Goal: Information Seeking & Learning: Learn about a topic

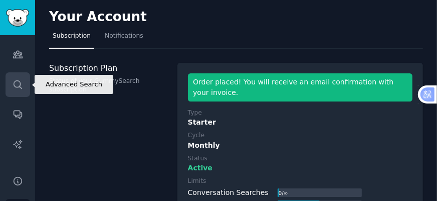
click at [21, 90] on link "Search" at bounding box center [18, 84] width 25 height 25
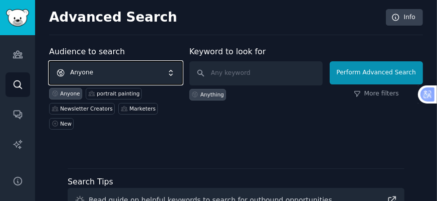
click at [137, 71] on span "Anyone" at bounding box center [115, 72] width 133 height 23
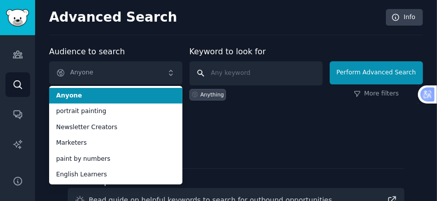
click at [238, 76] on input "text" at bounding box center [256, 73] width 133 height 24
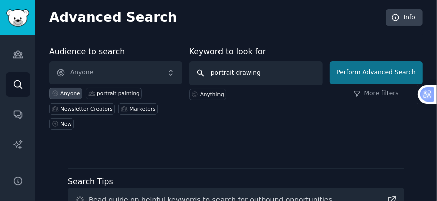
type input "portrait drawing"
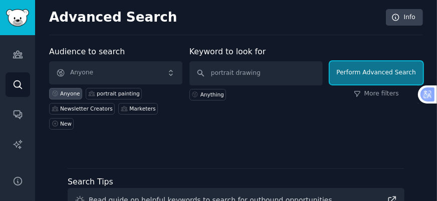
click at [414, 76] on button "Perform Advanced Search" at bounding box center [376, 72] width 93 height 23
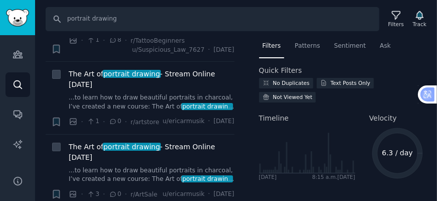
scroll to position [361, 0]
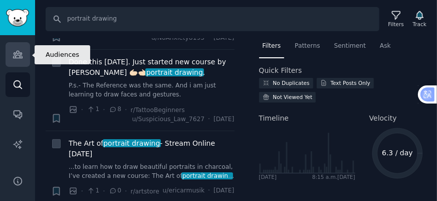
click at [18, 57] on icon "Sidebar" at bounding box center [17, 54] width 9 height 7
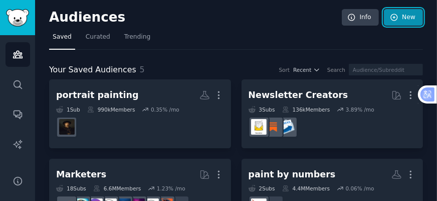
click at [391, 17] on icon at bounding box center [394, 17] width 9 height 9
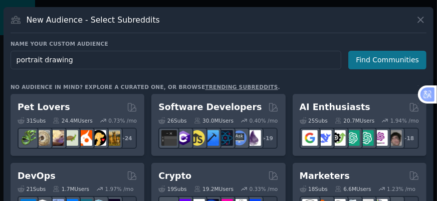
type input "portrait drawing"
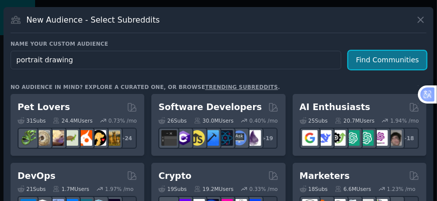
click at [398, 55] on button "Find Communities" at bounding box center [387, 60] width 78 height 19
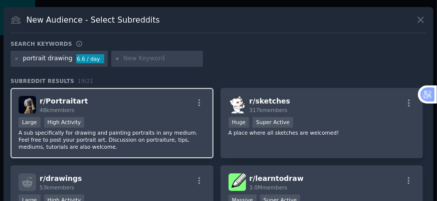
click at [170, 109] on div "r/ Portraitart 48k members" at bounding box center [112, 105] width 187 height 18
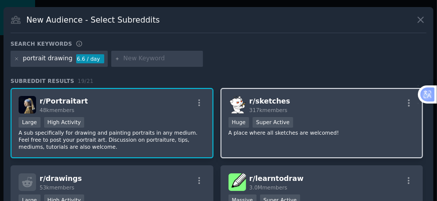
click at [316, 98] on div "r/ sketches 317k members" at bounding box center [322, 105] width 187 height 18
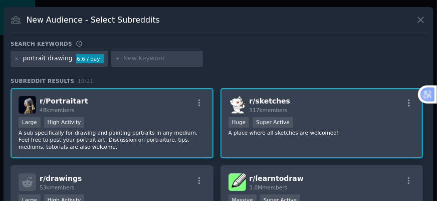
scroll to position [40, 0]
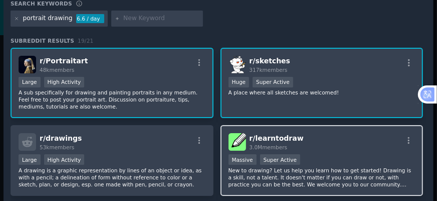
click at [326, 145] on div "r/ learntodraw 3.0M members" at bounding box center [322, 142] width 187 height 18
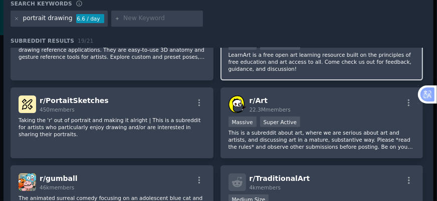
scroll to position [201, 0]
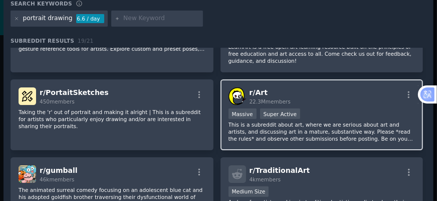
click at [335, 101] on div "r/ Art 22.3M members" at bounding box center [322, 96] width 187 height 18
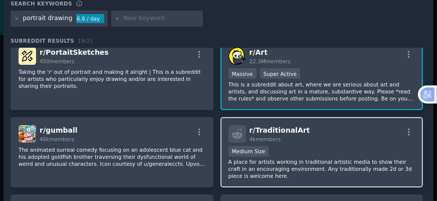
scroll to position [281, 0]
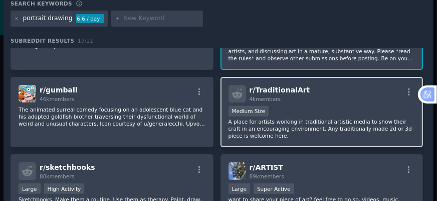
click at [316, 119] on p "A place for artists working in traditional artistic media to show their craft i…" at bounding box center [322, 128] width 187 height 21
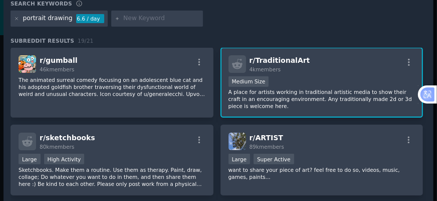
scroll to position [330, 0]
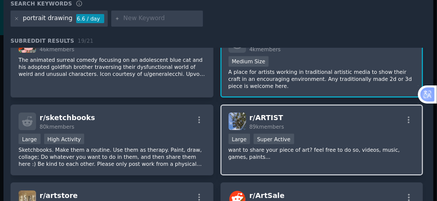
click at [338, 136] on div "Large Super Active" at bounding box center [322, 139] width 187 height 13
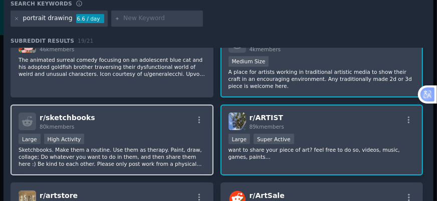
click at [148, 125] on div "r/ sketchbooks 80k members" at bounding box center [112, 121] width 187 height 18
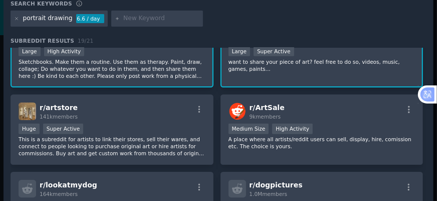
scroll to position [411, 0]
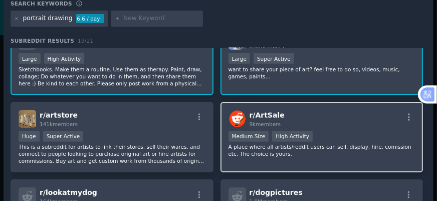
click at [323, 122] on div "r/ ArtSale 9k members" at bounding box center [322, 119] width 187 height 18
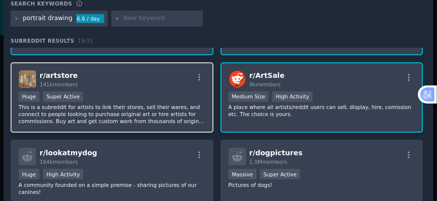
scroll to position [451, 0]
click at [158, 105] on p "This is a subreddit for artists to link their stores, sell their wares, and con…" at bounding box center [112, 113] width 187 height 21
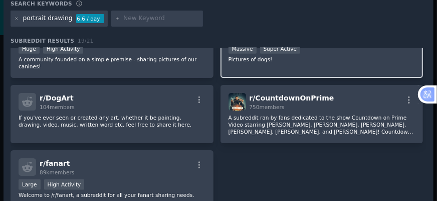
scroll to position [592, 0]
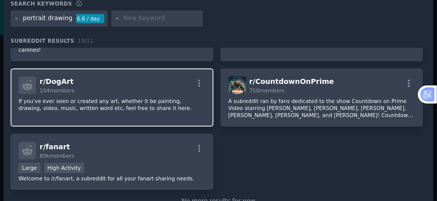
click at [155, 98] on p "If you've ever seen or created any art, whether it be painting, drawing, video,…" at bounding box center [112, 104] width 187 height 14
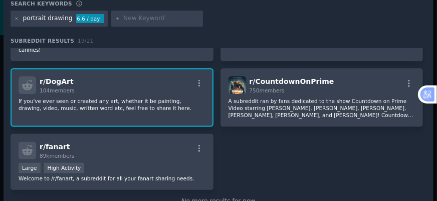
click at [171, 97] on p "If you've ever seen or created any art, whether it be painting, drawing, video,…" at bounding box center [112, 104] width 187 height 14
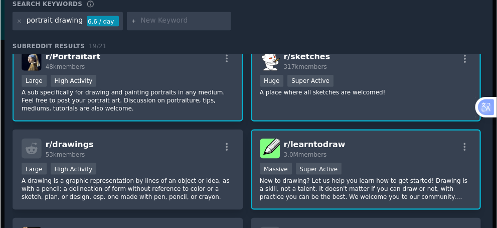
scroll to position [0, 0]
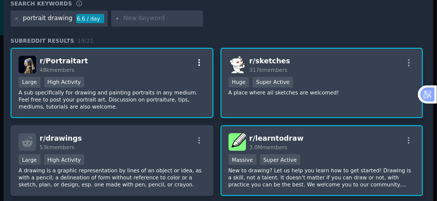
click at [199, 64] on icon "button" at bounding box center [199, 62] width 9 height 9
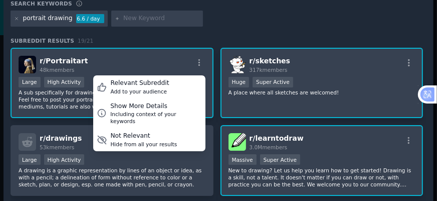
click at [241, 26] on div "portrait drawing 6.6 / day" at bounding box center [219, 21] width 416 height 20
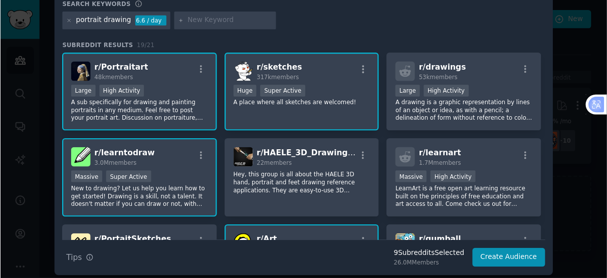
scroll to position [16, 0]
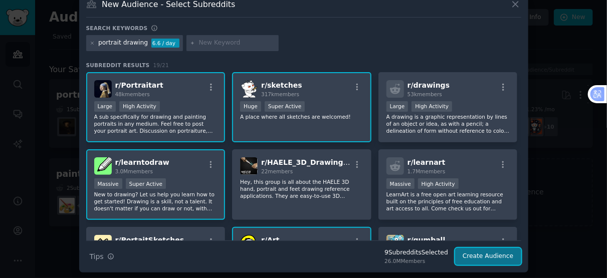
click at [437, 200] on button "Create Audience" at bounding box center [488, 256] width 66 height 17
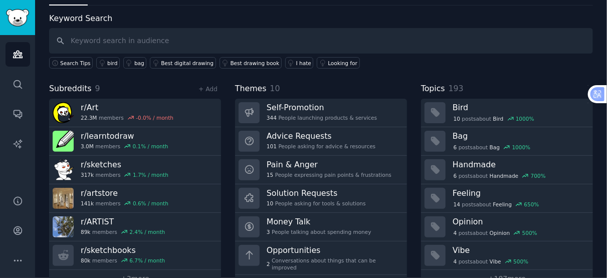
scroll to position [56, 0]
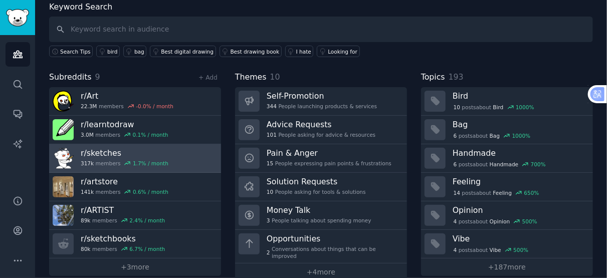
click at [167, 155] on link "r/ sketches 317k members 1.7 % / month" at bounding box center [135, 158] width 172 height 29
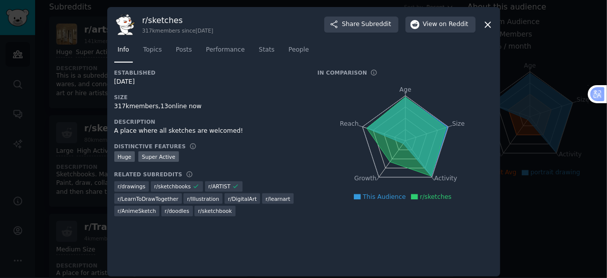
click at [398, 113] on icon at bounding box center [405, 136] width 79 height 79
click at [387, 196] on span "This Audience" at bounding box center [384, 197] width 43 height 7
click at [437, 199] on span "r/sketches" at bounding box center [436, 197] width 32 height 7
click at [427, 168] on icon at bounding box center [405, 136] width 79 height 79
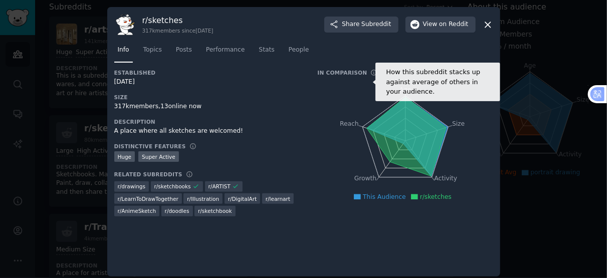
click at [370, 73] on icon at bounding box center [373, 72] width 7 height 7
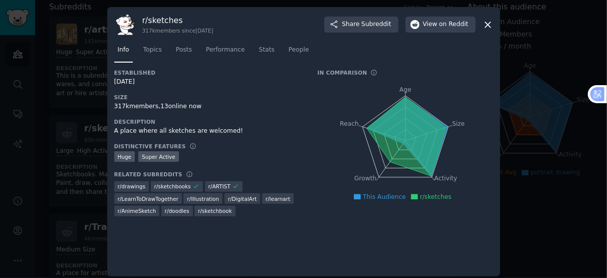
click at [294, 153] on div ">= 95th percentile for submissions / day Huge Super Active" at bounding box center [209, 157] width 190 height 13
click at [147, 55] on link "Topics" at bounding box center [153, 52] width 26 height 21
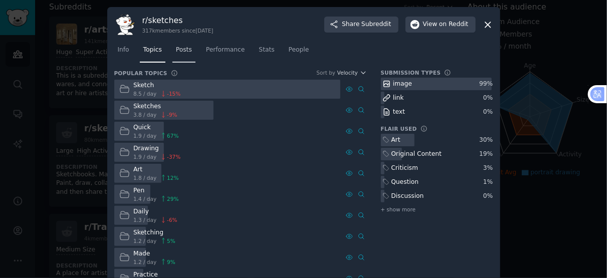
click at [172, 52] on link "Posts" at bounding box center [183, 52] width 23 height 21
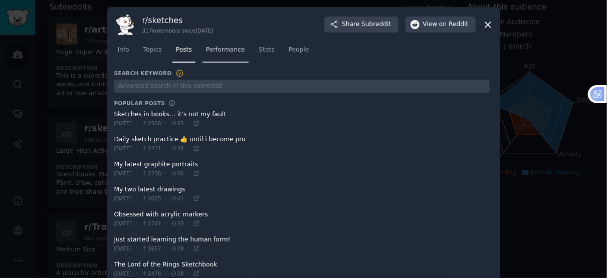
click at [210, 54] on span "Performance" at bounding box center [225, 50] width 39 height 9
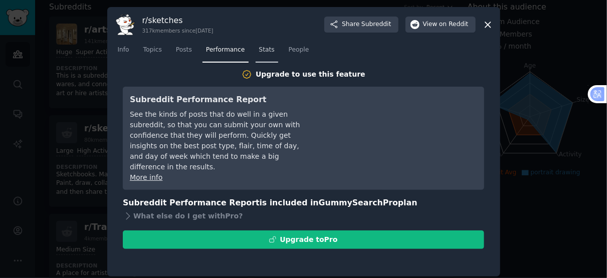
click at [259, 54] on link "Stats" at bounding box center [267, 52] width 23 height 21
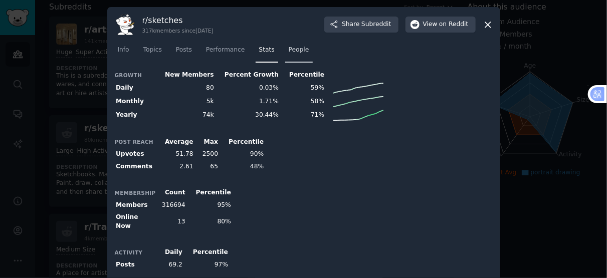
click at [289, 49] on span "People" at bounding box center [299, 50] width 21 height 9
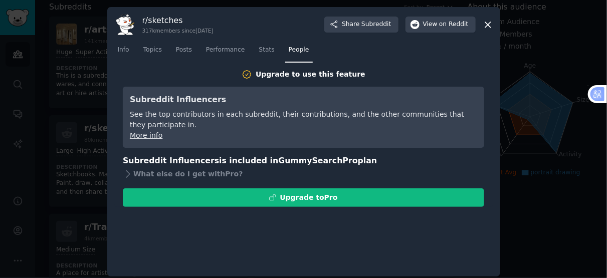
click at [437, 26] on icon at bounding box center [488, 25] width 6 height 6
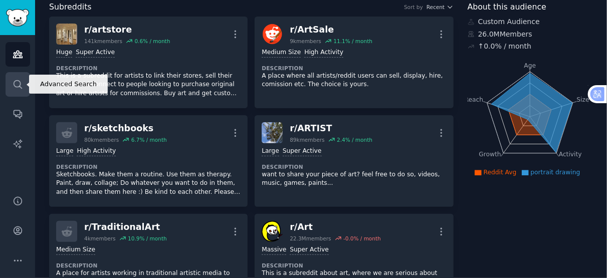
click at [13, 87] on icon "Sidebar" at bounding box center [18, 84] width 11 height 11
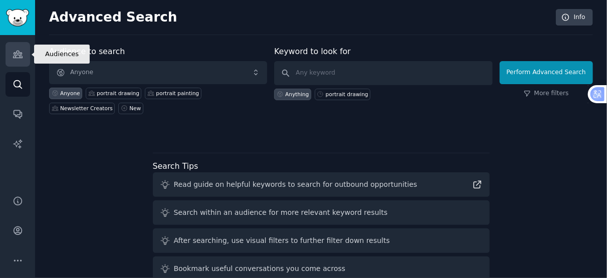
click at [23, 55] on link "Audiences" at bounding box center [18, 54] width 25 height 25
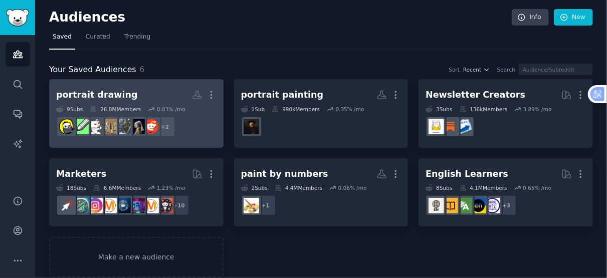
click at [165, 86] on h2 "portrait drawing Custom Audience More" at bounding box center [136, 95] width 160 height 18
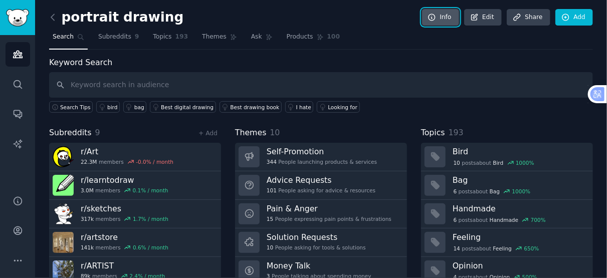
click at [437, 17] on link "Info" at bounding box center [440, 17] width 37 height 17
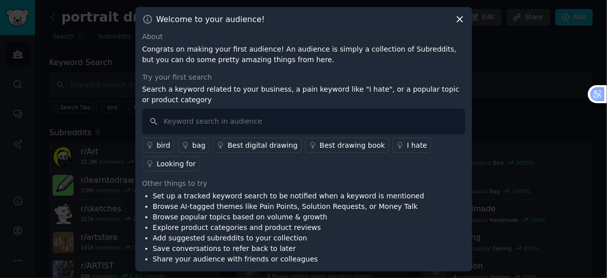
click at [437, 19] on icon at bounding box center [460, 19] width 11 height 11
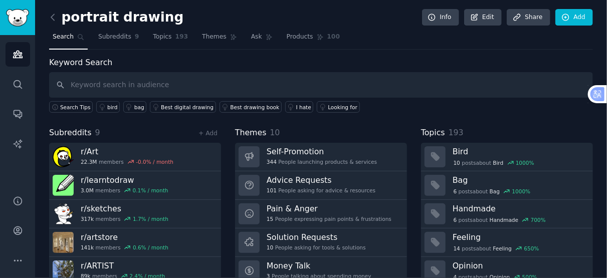
click at [437, 69] on div "Keyword Search Search Tips bird bag Best digital drawing Best drawing book I ha…" at bounding box center [321, 85] width 544 height 57
click at [251, 34] on span "Ask" at bounding box center [256, 37] width 11 height 9
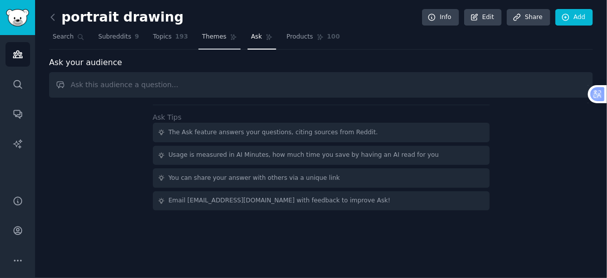
click at [205, 37] on span "Themes" at bounding box center [214, 37] width 25 height 9
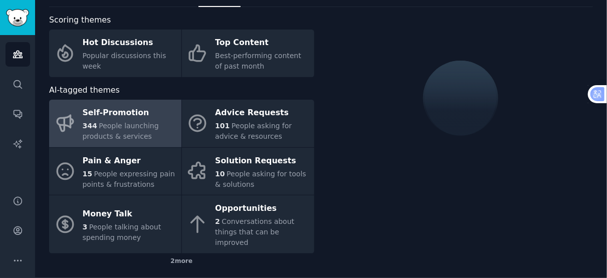
scroll to position [56, 0]
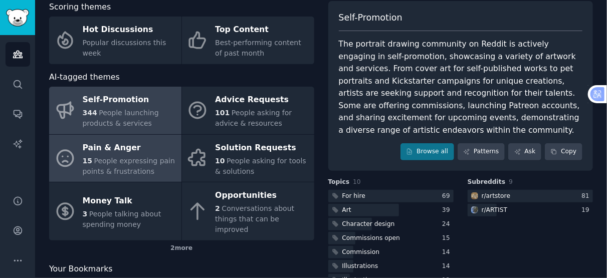
click at [120, 157] on span "People expressing pain points & frustrations" at bounding box center [129, 166] width 92 height 19
